Goal: Task Accomplishment & Management: Complete application form

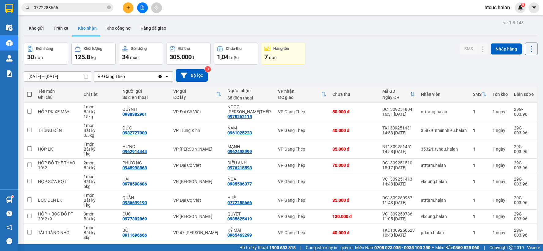
click at [109, 6] on icon "close-circle" at bounding box center [109, 8] width 4 height 4
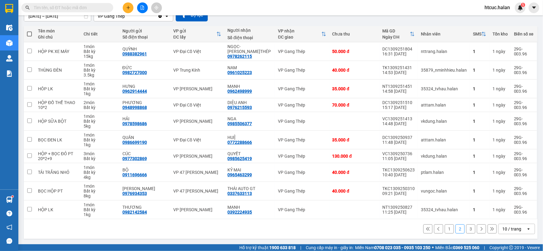
click at [85, 6] on input "text" at bounding box center [70, 7] width 72 height 7
click at [129, 8] on icon "plus" at bounding box center [127, 7] width 3 height 0
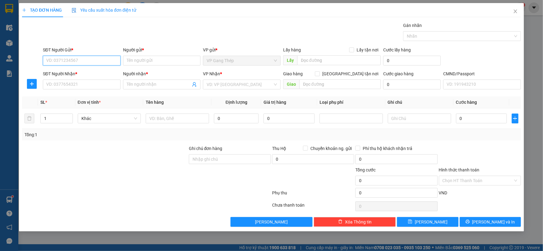
drag, startPoint x: 102, startPoint y: 61, endPoint x: 169, endPoint y: 23, distance: 75.9
click at [103, 60] on input "SĐT Người Gửi *" at bounding box center [82, 61] width 78 height 10
drag, startPoint x: 90, startPoint y: 85, endPoint x: 143, endPoint y: 32, distance: 74.2
click at [94, 82] on input "SĐT Người Nhận *" at bounding box center [82, 85] width 78 height 10
type input "0988382961"
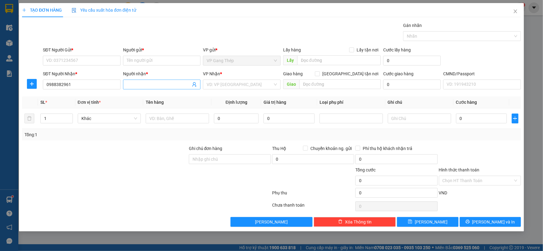
drag, startPoint x: 143, startPoint y: 84, endPoint x: 150, endPoint y: 94, distance: 12.6
click at [145, 83] on input "Người nhận *" at bounding box center [159, 84] width 64 height 7
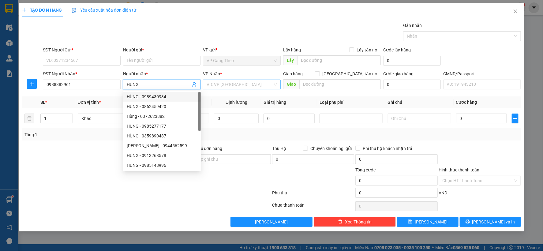
type input "HÙNG"
click at [228, 87] on input "search" at bounding box center [239, 84] width 66 height 9
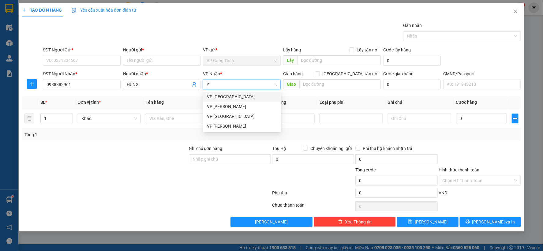
type input "YÊ"
drag, startPoint x: 216, startPoint y: 100, endPoint x: 37, endPoint y: 94, distance: 179.4
click at [213, 100] on div "VP [GEOGRAPHIC_DATA]" at bounding box center [242, 96] width 70 height 7
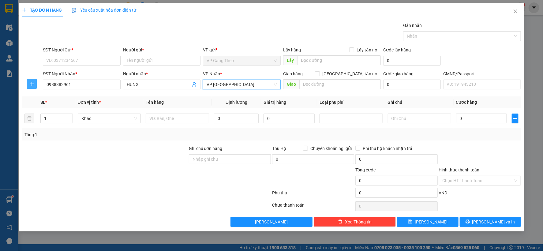
click at [31, 81] on icon "plus" at bounding box center [31, 83] width 5 height 5
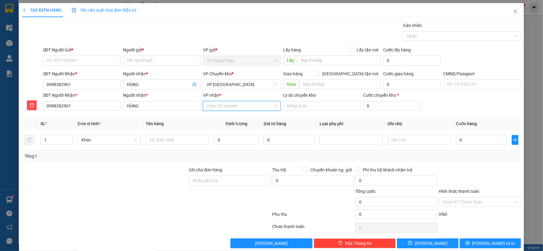
click at [214, 108] on input "VP nhận *" at bounding box center [239, 105] width 66 height 9
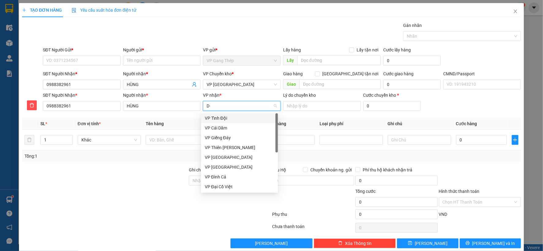
type input "D"
type input "ĐA"
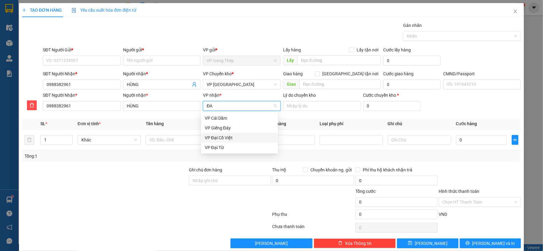
click at [223, 142] on div "VP Đại Cồ Việt" at bounding box center [239, 138] width 77 height 10
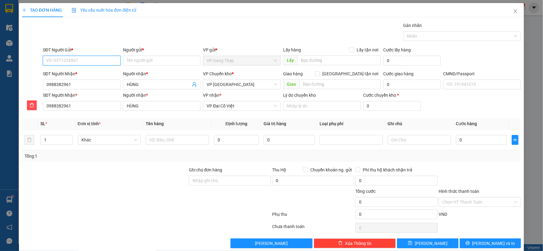
click at [60, 60] on input "SĐT Người Gửi *" at bounding box center [82, 61] width 78 height 10
click at [81, 59] on input "SĐT Người Gửi *" at bounding box center [82, 61] width 78 height 10
type input "0978262115"
click at [162, 61] on input "Người gửi *" at bounding box center [162, 61] width 78 height 10
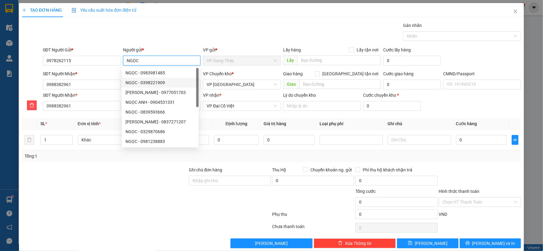
type input "NGỌC"
click at [221, 171] on div "Ghi chú đơn hàng" at bounding box center [230, 170] width 82 height 9
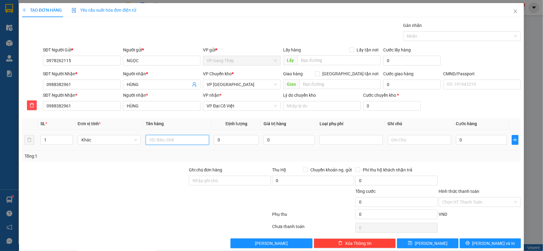
click at [177, 140] on input "text" at bounding box center [177, 140] width 63 height 10
type input "[PERSON_NAME]"
click at [237, 137] on input "0" at bounding box center [236, 140] width 45 height 10
type input "12"
click at [480, 143] on input "0" at bounding box center [481, 140] width 51 height 10
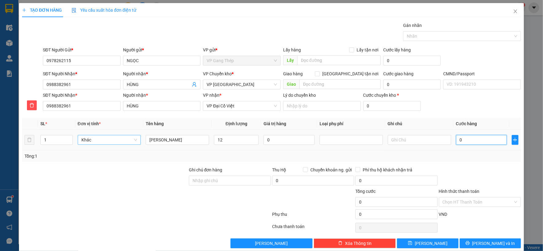
click at [134, 140] on span "Khác" at bounding box center [109, 139] width 56 height 9
click at [95, 151] on div "Bất kỳ" at bounding box center [108, 152] width 55 height 7
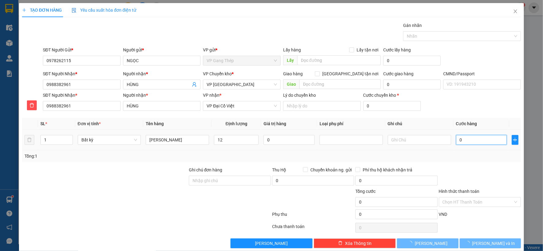
click at [476, 138] on input "0" at bounding box center [481, 140] width 51 height 10
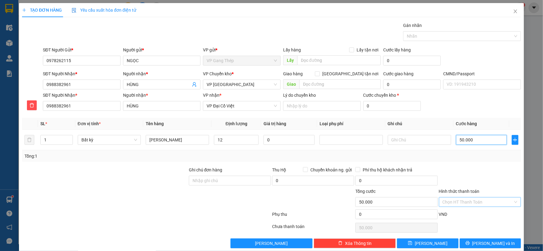
type input "50.000"
click at [481, 243] on span "[PERSON_NAME] và In" at bounding box center [493, 243] width 43 height 7
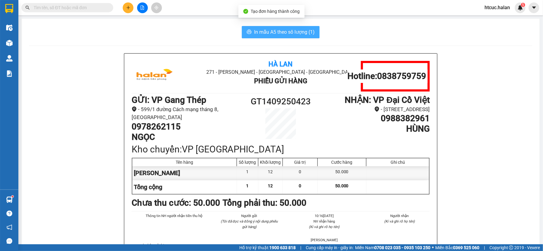
click at [255, 30] on span "In mẫu A5 theo số lượng (1)" at bounding box center [284, 32] width 61 height 8
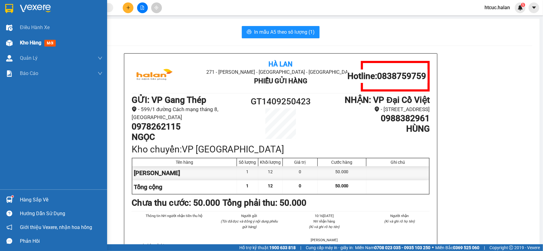
click at [11, 43] on img at bounding box center [9, 43] width 6 height 6
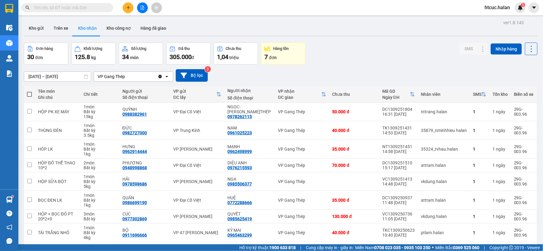
click at [57, 7] on input "text" at bounding box center [70, 7] width 72 height 7
click at [130, 6] on icon "plus" at bounding box center [128, 8] width 4 height 4
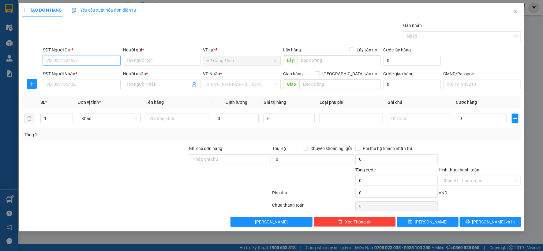
click at [86, 62] on input "SĐT Người Gửi *" at bounding box center [82, 61] width 78 height 10
type input "0982080783"
click at [81, 72] on div "0982080783 - TƯƠI" at bounding box center [81, 72] width 70 height 7
type input "TƯƠI"
type input "0982080783"
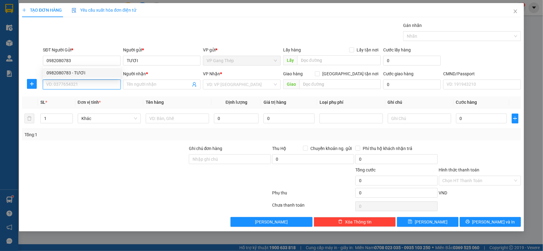
click at [81, 83] on input "SĐT Người Nhận *" at bounding box center [82, 85] width 78 height 10
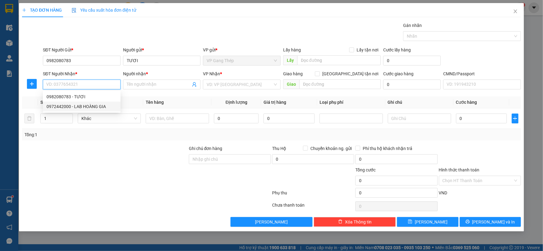
drag, startPoint x: 82, startPoint y: 106, endPoint x: 38, endPoint y: 87, distance: 48.4
click at [81, 106] on div "0972442000 - LAB HOÀNG GIA" at bounding box center [81, 106] width 70 height 7
type input "0972442000"
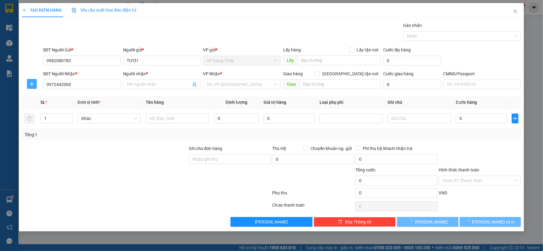
type input "LAB HOÀNG GIA"
click at [32, 85] on icon "plus" at bounding box center [31, 83] width 5 height 5
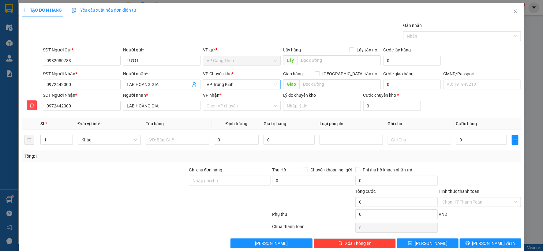
click at [222, 84] on span "VP Trung Kính" at bounding box center [241, 84] width 70 height 9
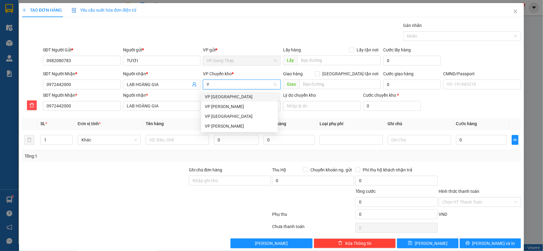
type input "YÊ"
click at [219, 97] on div "VP [GEOGRAPHIC_DATA]" at bounding box center [239, 96] width 69 height 7
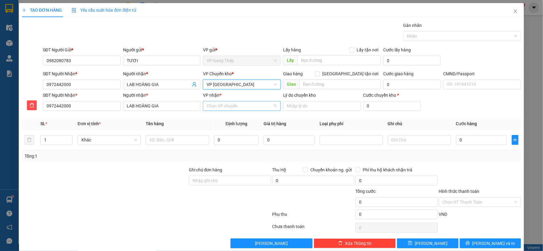
click at [228, 107] on input "VP nhận *" at bounding box center [239, 105] width 66 height 9
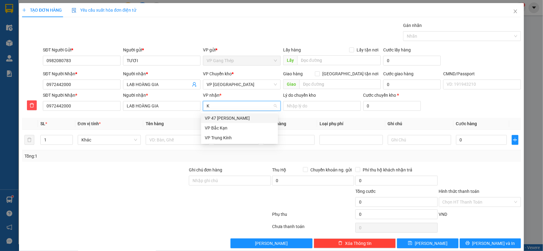
type input "KI"
click at [219, 115] on div "VP Trung Kính" at bounding box center [239, 118] width 69 height 7
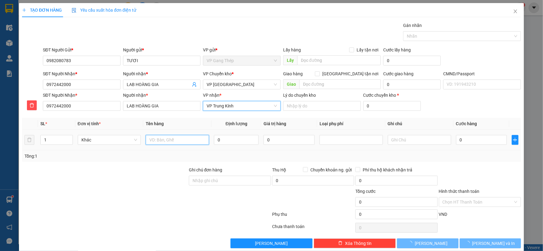
click at [182, 138] on input "text" at bounding box center [177, 140] width 63 height 10
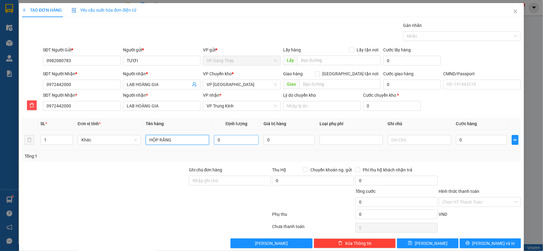
type input "HỘP RĂNG"
type input "0.2"
click at [483, 140] on input "0" at bounding box center [481, 140] width 51 height 10
drag, startPoint x: 123, startPoint y: 141, endPoint x: 120, endPoint y: 142, distance: 3.1
click at [122, 141] on span "Khác" at bounding box center [109, 139] width 56 height 9
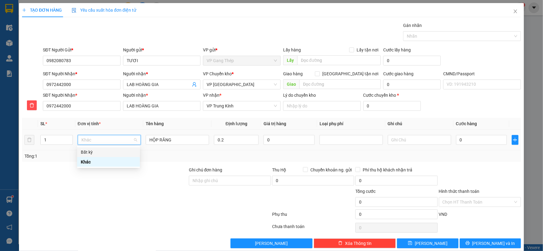
click at [101, 152] on div "Bất kỳ" at bounding box center [108, 152] width 55 height 7
click at [484, 137] on input "0" at bounding box center [481, 140] width 51 height 10
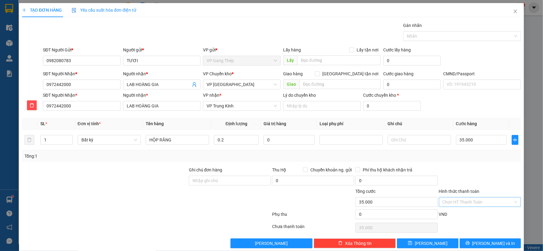
type input "35.000"
click at [476, 199] on input "Hình thức thanh toán" at bounding box center [477, 201] width 70 height 9
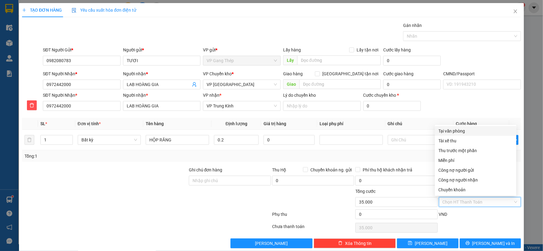
click at [460, 129] on div "Tại văn phòng" at bounding box center [475, 131] width 74 height 7
type input "0"
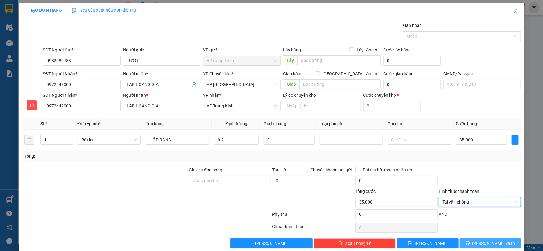
click at [485, 242] on span "[PERSON_NAME] và In" at bounding box center [493, 243] width 43 height 7
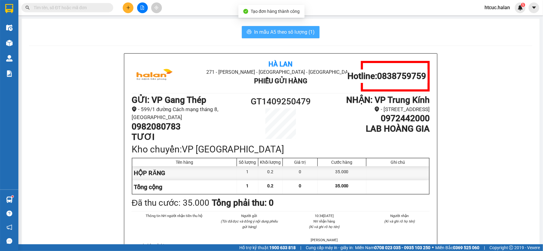
click at [282, 31] on span "In mẫu A5 theo số lượng (1)" at bounding box center [284, 32] width 61 height 8
click at [272, 35] on span "In mẫu A5 theo số lượng (1)" at bounding box center [284, 32] width 61 height 8
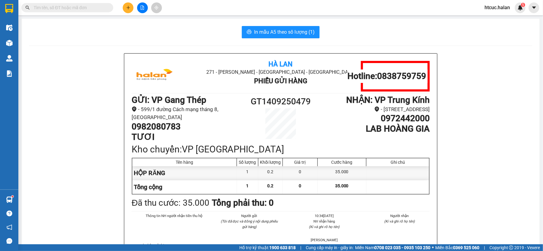
drag, startPoint x: 87, startPoint y: 7, endPoint x: 106, endPoint y: 0, distance: 20.5
click at [90, 6] on input "text" at bounding box center [70, 7] width 72 height 7
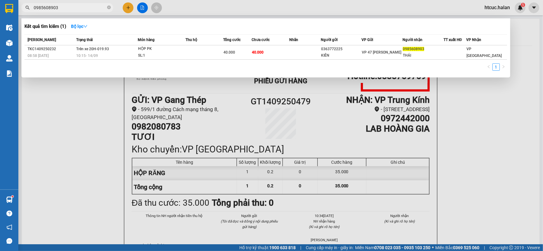
type input "0985608903"
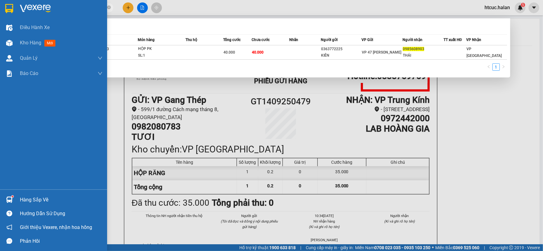
click at [10, 197] on img at bounding box center [9, 199] width 6 height 6
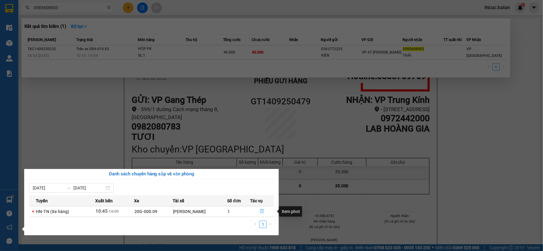
click at [263, 212] on icon "file-done" at bounding box center [262, 211] width 4 height 4
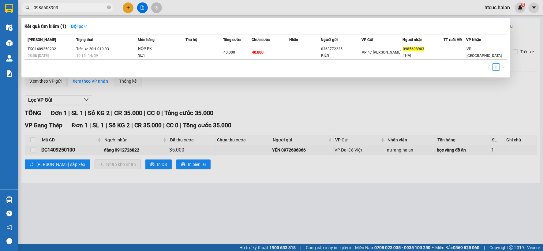
click at [332, 213] on div at bounding box center [271, 125] width 543 height 251
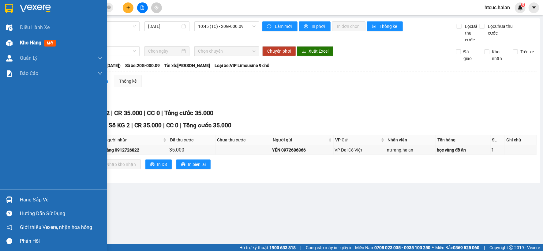
click at [8, 42] on img at bounding box center [9, 43] width 6 height 6
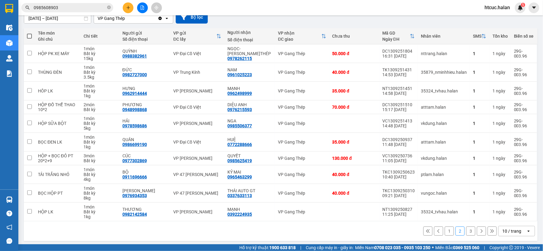
scroll to position [61, 0]
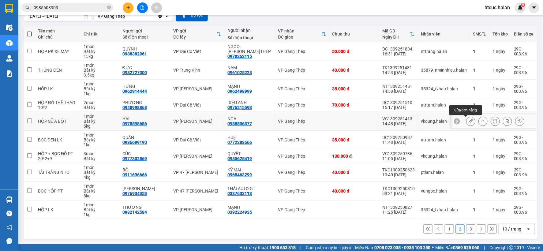
click at [468, 122] on button at bounding box center [470, 121] width 9 height 11
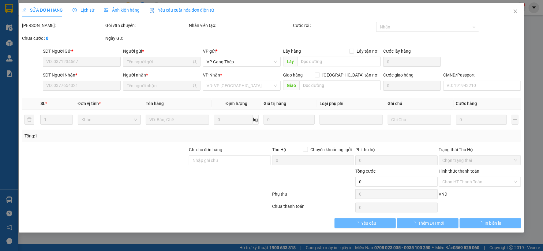
type input "0978598686"
type input "HẢI"
type input "0985506377"
type input "NGA"
type input "40.000"
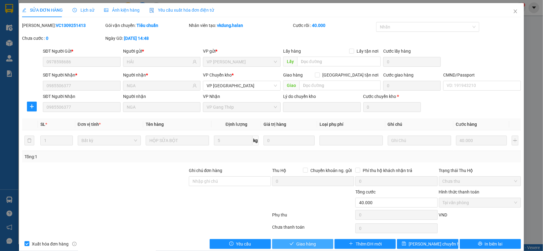
click at [312, 243] on span "Giao hàng" at bounding box center [306, 243] width 20 height 7
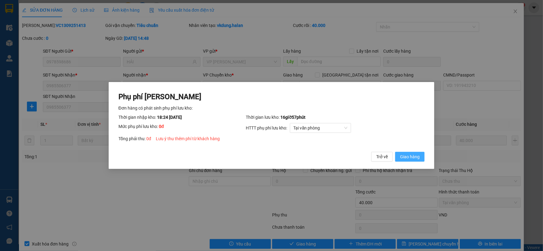
click at [406, 152] on button "Giao hàng" at bounding box center [409, 157] width 29 height 10
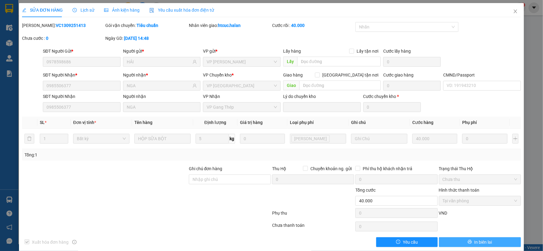
click at [475, 239] on span "In biên lai" at bounding box center [483, 242] width 18 height 7
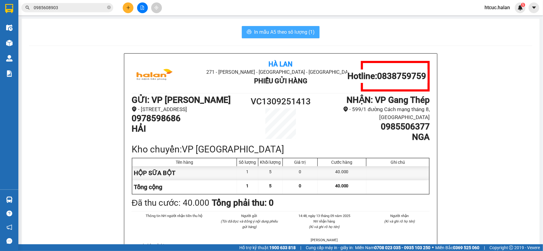
click at [282, 32] on span "In mẫu A5 theo số lượng (1)" at bounding box center [284, 32] width 61 height 8
click at [129, 5] on button at bounding box center [128, 7] width 11 height 11
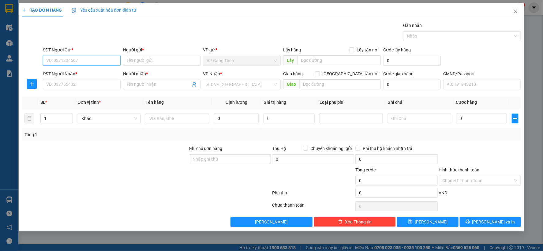
click at [75, 59] on input "SĐT Người Gửi *" at bounding box center [82, 61] width 78 height 10
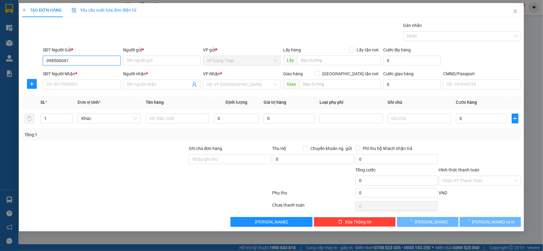
type input "0985060419"
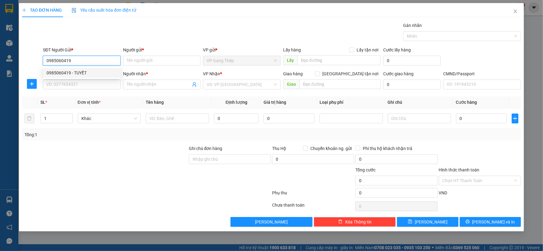
click at [75, 72] on div "0985060419 - TUYẾT" at bounding box center [81, 72] width 70 height 7
type input "TUYẾT"
type input "0985060419"
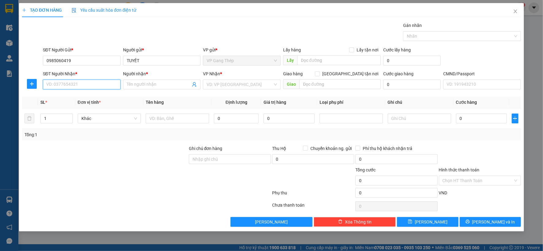
click at [82, 84] on input "SĐT Người Nhận *" at bounding box center [82, 85] width 78 height 10
type input "0943963131"
click at [75, 92] on div "0943963131 - BÌNH" at bounding box center [82, 97] width 78 height 10
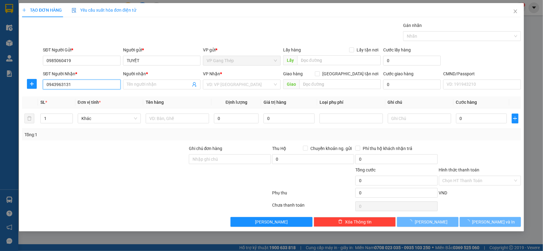
type input "BÌNH"
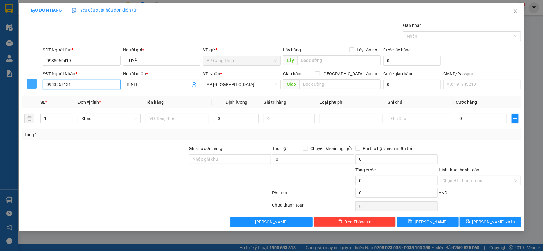
type input "0943963131"
click at [32, 87] on button "button" at bounding box center [32, 84] width 10 height 10
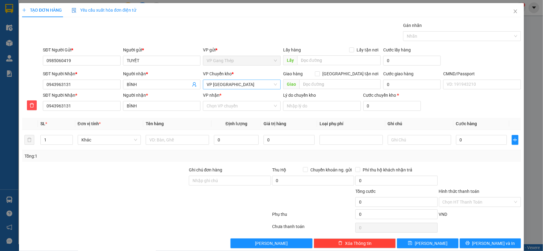
click at [239, 83] on span "VP [GEOGRAPHIC_DATA]" at bounding box center [241, 84] width 70 height 9
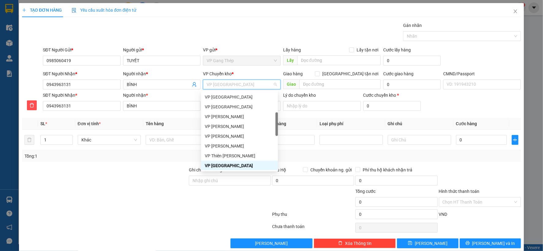
type input "U"
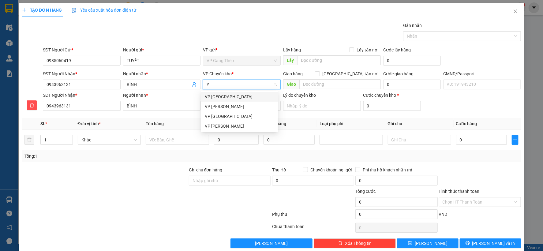
type input "YÊ"
click at [210, 95] on div "VP [GEOGRAPHIC_DATA]" at bounding box center [239, 96] width 69 height 7
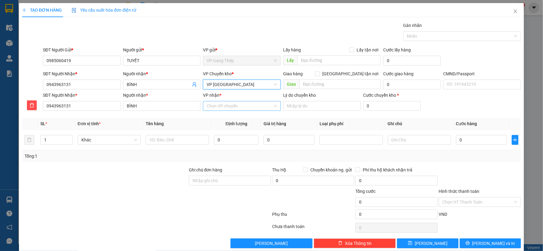
click at [225, 106] on input "VP nhận *" at bounding box center [239, 105] width 66 height 9
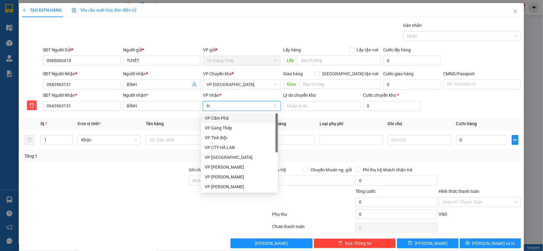
type input "HÀ"
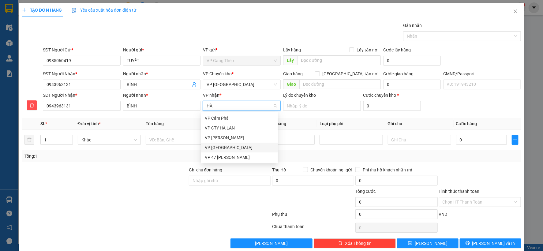
click at [213, 148] on div "VP [GEOGRAPHIC_DATA]" at bounding box center [239, 147] width 69 height 7
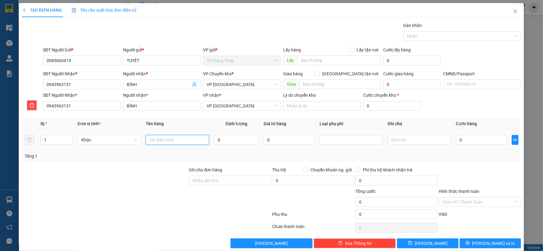
drag, startPoint x: 158, startPoint y: 136, endPoint x: 142, endPoint y: 146, distance: 18.4
click at [156, 139] on input "text" at bounding box center [177, 140] width 63 height 10
type input "T"
drag, startPoint x: 159, startPoint y: 140, endPoint x: 72, endPoint y: 175, distance: 93.4
click at [113, 153] on div "SL * Đơn vị tính * Tên hàng Định lượng Giá trị hàng Loại phụ phí Ghi chú Cước h…" at bounding box center [271, 140] width 499 height 44
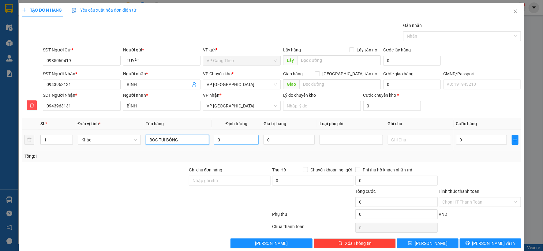
type input "BỌC TÚI BÓNG"
click at [240, 142] on input "0" at bounding box center [236, 140] width 45 height 10
type input "10"
click at [472, 141] on input "0" at bounding box center [481, 140] width 51 height 10
click at [96, 139] on span "Khác" at bounding box center [109, 139] width 56 height 9
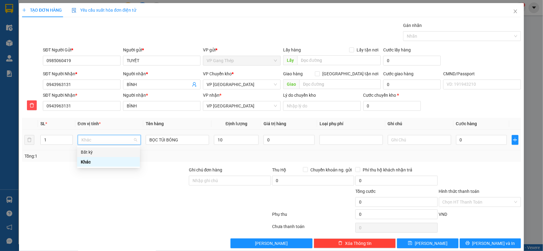
click at [84, 152] on div "Bất kỳ" at bounding box center [108, 152] width 55 height 7
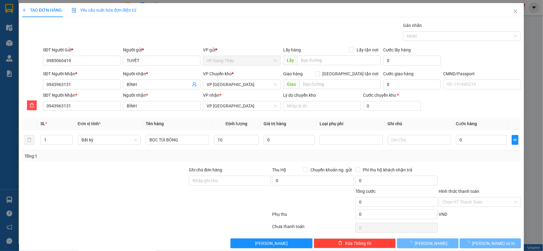
click at [484, 158] on div "Tổng: 1" at bounding box center [271, 156] width 494 height 7
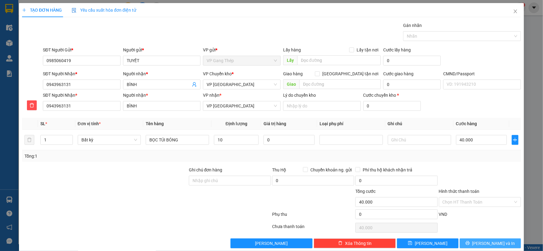
type input "40.000"
click at [493, 242] on span "[PERSON_NAME] và In" at bounding box center [493, 243] width 43 height 7
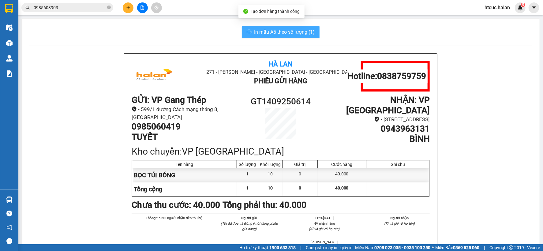
click at [242, 32] on button "In mẫu A5 theo số lượng (1)" at bounding box center [281, 32] width 78 height 12
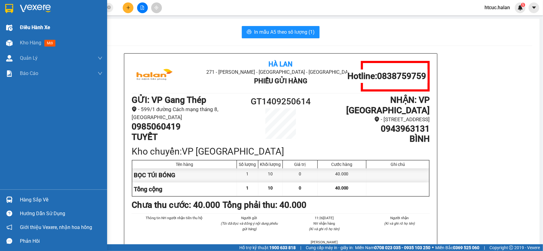
click at [21, 25] on span "Điều hành xe" at bounding box center [35, 28] width 30 height 8
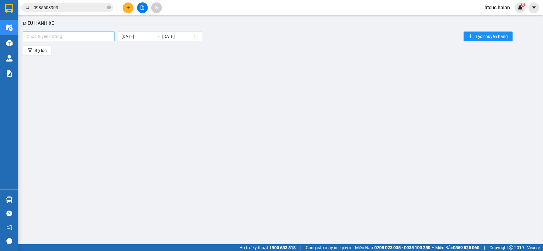
click at [60, 35] on div at bounding box center [68, 36] width 89 height 7
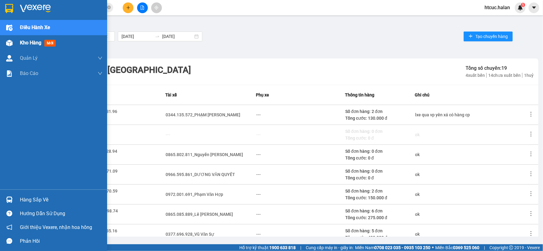
click at [9, 41] on img at bounding box center [9, 43] width 6 height 6
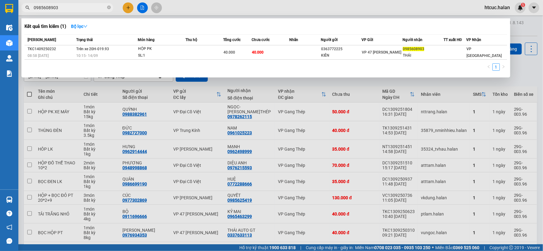
click at [29, 13] on div "Kết quả tìm kiếm ( 1 ) Bộ lọc Mã ĐH Trạng thái Món hàng Thu hộ Tổng cước Chưa c…" at bounding box center [59, 7] width 119 height 11
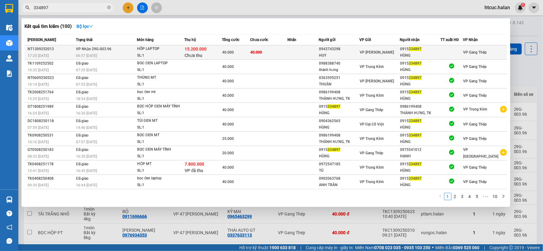
type input "334897"
click at [276, 50] on td "40.000" at bounding box center [268, 52] width 37 height 14
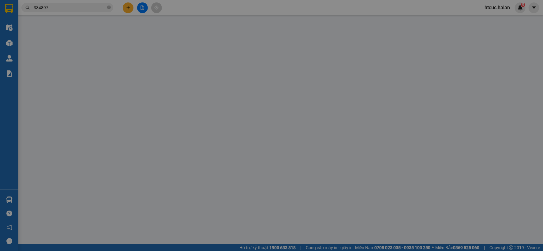
type input "0943743298"
type input "HUY"
type input "0915334897"
type input "HÙNG"
checkbox input "true"
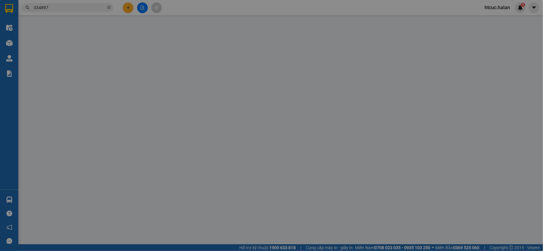
type input "15.200.000"
type input "80.000"
type input "40.000"
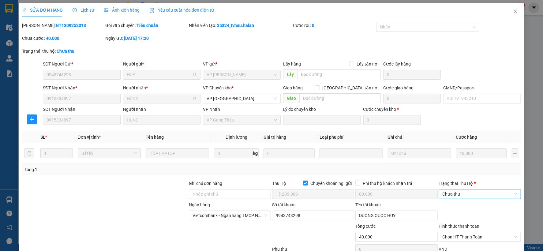
click at [481, 189] on span "Chưa thu" at bounding box center [479, 193] width 75 height 9
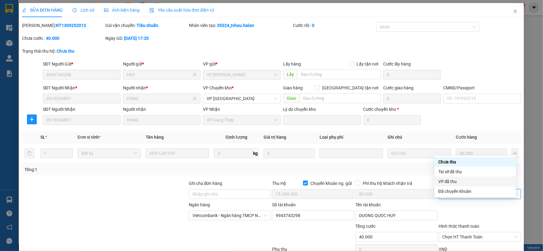
click at [452, 181] on div "VP đã thu" at bounding box center [475, 181] width 74 height 7
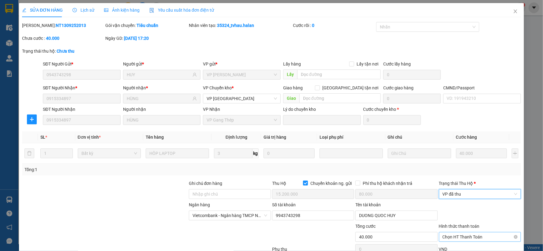
click at [472, 232] on span "Chọn HT Thanh Toán" at bounding box center [479, 236] width 75 height 9
click at [451, 246] on div "Tại văn phòng" at bounding box center [475, 249] width 74 height 7
type input "0"
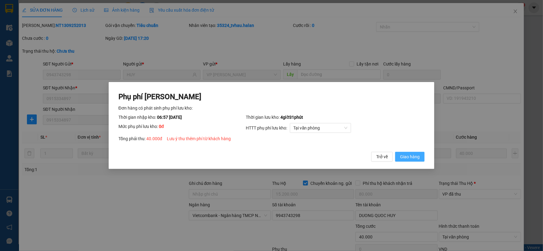
click at [408, 154] on span "Giao hàng" at bounding box center [410, 156] width 20 height 7
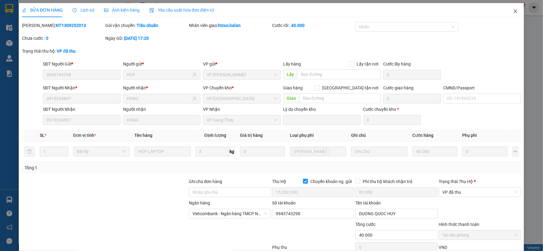
click at [513, 9] on icon "close" at bounding box center [515, 11] width 5 height 5
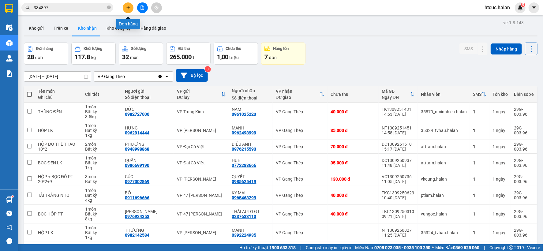
click at [128, 8] on icon "plus" at bounding box center [127, 7] width 3 height 0
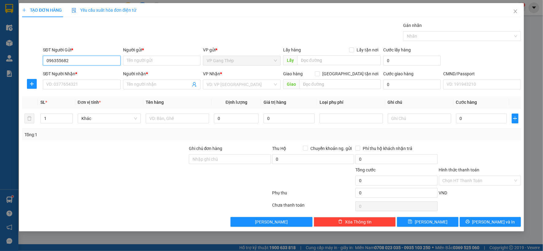
type input "0963556823"
click at [85, 72] on div "0963556823 - NK THANH TÂM" at bounding box center [81, 72] width 70 height 7
type input "NK THANH TÂM"
type input "0963556823"
click at [87, 85] on input "SĐT Người Nhận *" at bounding box center [82, 85] width 78 height 10
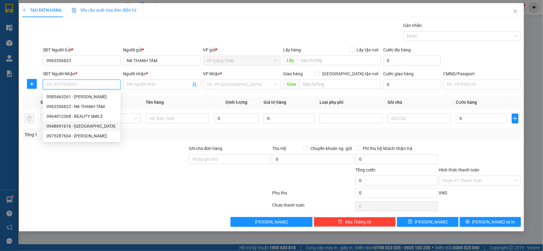
click at [87, 126] on div "0948691616 - [GEOGRAPHIC_DATA]" at bounding box center [81, 126] width 70 height 7
type input "0948691616"
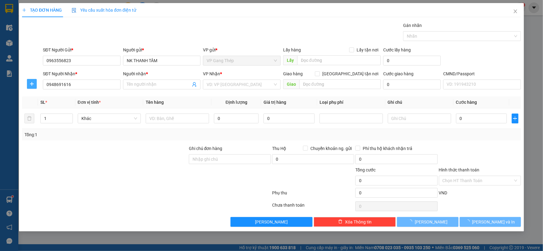
click at [32, 81] on icon "plus" at bounding box center [31, 83] width 5 height 5
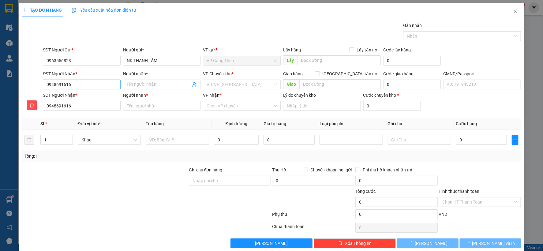
type input "[PERSON_NAME]"
click at [225, 85] on span "VP [PERSON_NAME]" at bounding box center [241, 84] width 70 height 9
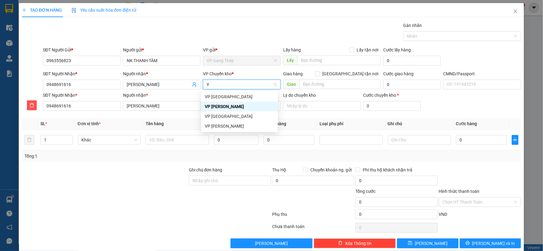
type input "YÊ"
click at [210, 96] on div "VP [GEOGRAPHIC_DATA]" at bounding box center [239, 96] width 69 height 7
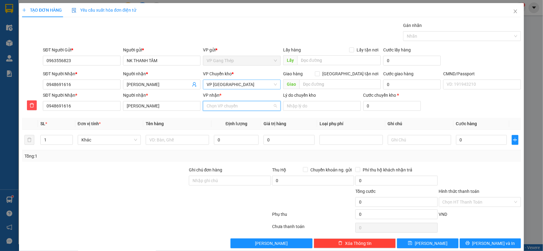
click at [212, 108] on input "VP nhận *" at bounding box center [239, 105] width 66 height 9
type input "TRA"
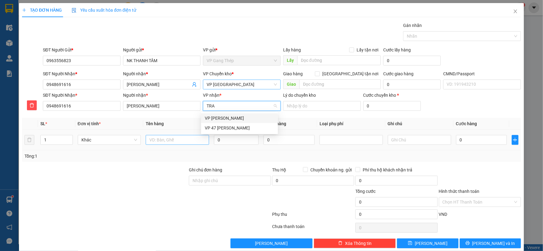
drag, startPoint x: 223, startPoint y: 120, endPoint x: 193, endPoint y: 136, distance: 33.1
click at [221, 121] on div "VP [PERSON_NAME]" at bounding box center [239, 118] width 69 height 7
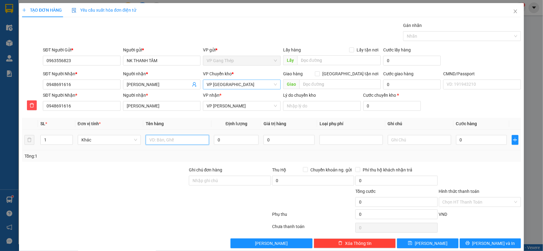
click at [193, 136] on input "text" at bounding box center [177, 140] width 63 height 10
type input "HỘP NHỎ MẪU RĂNG"
click at [240, 142] on input "0" at bounding box center [236, 140] width 45 height 10
click at [130, 141] on span "Khác" at bounding box center [109, 139] width 56 height 9
type input "0.2"
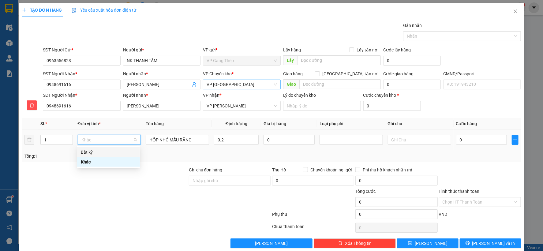
click at [93, 150] on div "Bất kỳ" at bounding box center [108, 152] width 55 height 7
click at [492, 138] on input "0" at bounding box center [481, 140] width 51 height 10
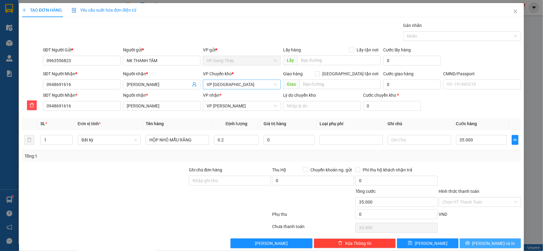
type input "35.000"
click at [472, 245] on button "[PERSON_NAME] và In" at bounding box center [489, 243] width 61 height 10
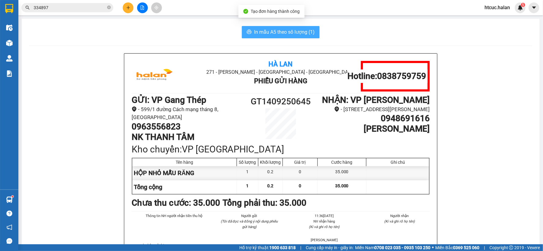
click at [267, 30] on span "In mẫu A5 theo số lượng (1)" at bounding box center [284, 32] width 61 height 8
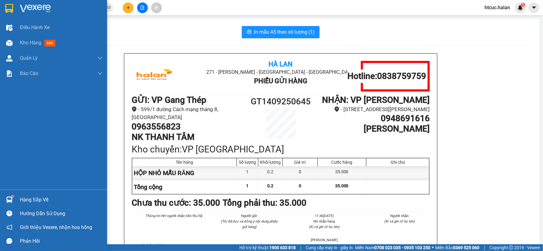
click at [5, 203] on div at bounding box center [9, 199] width 11 height 11
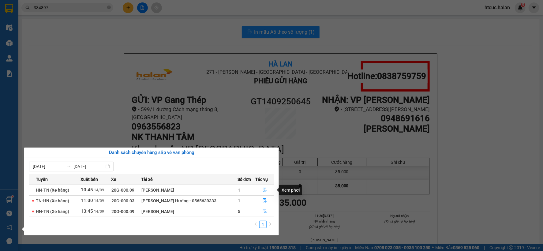
click at [264, 187] on button "button" at bounding box center [264, 190] width 18 height 10
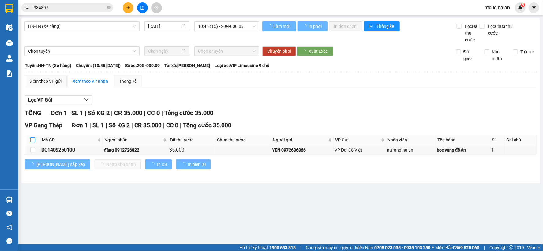
click at [30, 138] on input "checkbox" at bounding box center [32, 139] width 5 height 5
checkbox input "true"
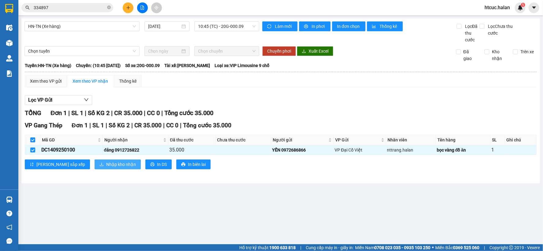
click at [106, 164] on span "Nhập kho nhận" at bounding box center [121, 164] width 30 height 7
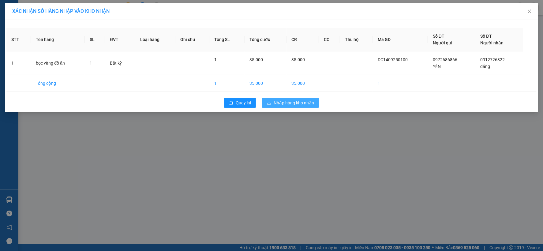
click at [285, 102] on span "Nhập hàng kho nhận" at bounding box center [293, 102] width 40 height 7
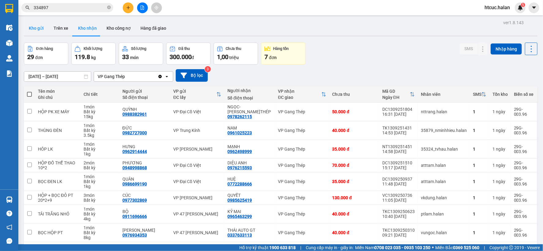
click at [35, 28] on button "Kho gửi" at bounding box center [36, 28] width 25 height 15
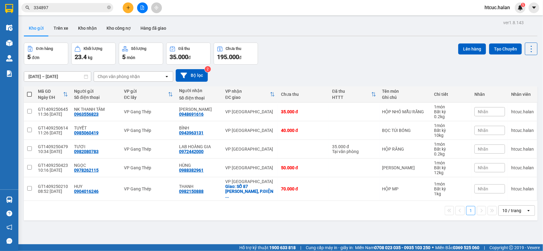
click at [29, 95] on span at bounding box center [29, 94] width 5 height 5
click at [29, 91] on input "checkbox" at bounding box center [29, 91] width 0 height 0
checkbox input "true"
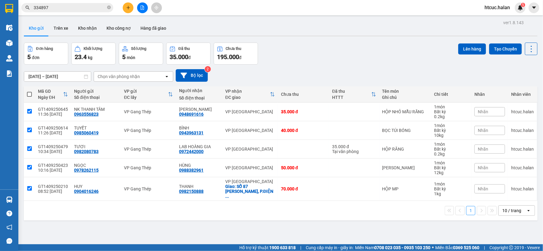
checkbox input "true"
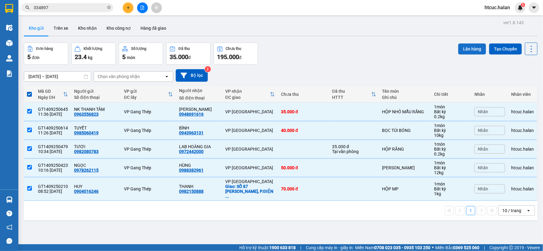
click at [466, 45] on button "Lên hàng" at bounding box center [472, 48] width 28 height 11
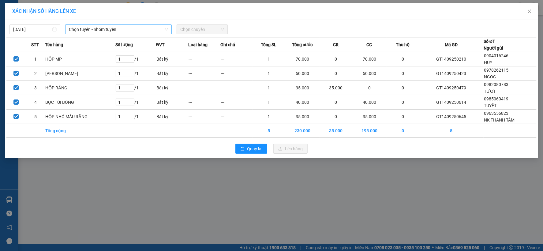
click at [109, 27] on span "Chọn tuyến - nhóm tuyến" at bounding box center [118, 29] width 99 height 9
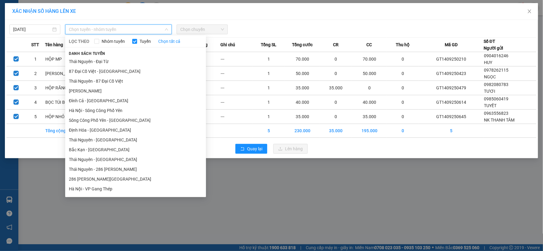
drag, startPoint x: 85, startPoint y: 165, endPoint x: 92, endPoint y: 154, distance: 12.6
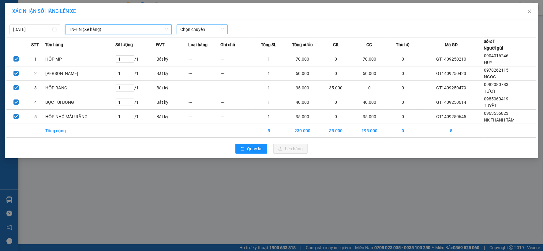
click at [222, 28] on span "Chọn chuyến" at bounding box center [201, 29] width 43 height 9
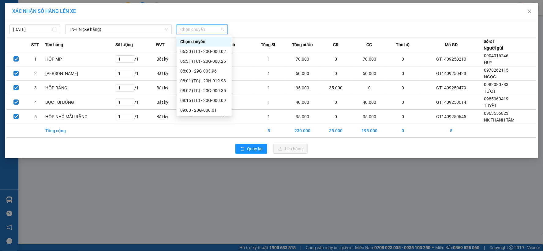
click at [202, 136] on div "10:30 - 20G-000.09" at bounding box center [204, 139] width 48 height 7
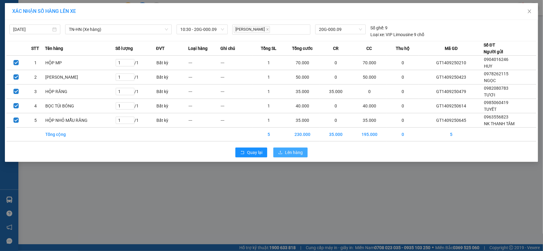
click at [304, 150] on button "Lên hàng" at bounding box center [290, 152] width 34 height 10
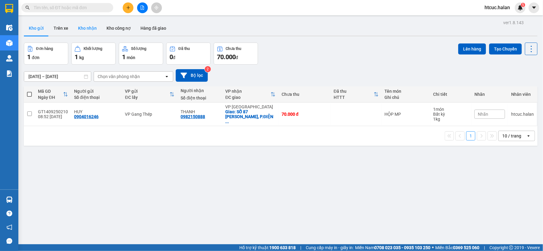
click at [84, 28] on button "Kho nhận" at bounding box center [87, 28] width 28 height 15
